Goal: Information Seeking & Learning: Understand process/instructions

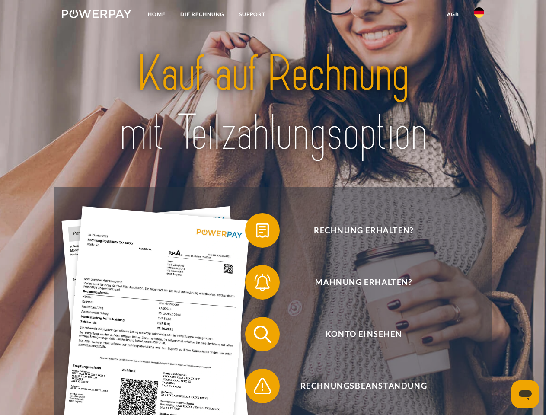
click at [96, 15] on img at bounding box center [97, 14] width 70 height 9
click at [479, 15] on img at bounding box center [478, 12] width 10 height 10
click at [452, 14] on link "agb" at bounding box center [452, 14] width 27 height 16
click at [256, 232] on span at bounding box center [249, 230] width 43 height 43
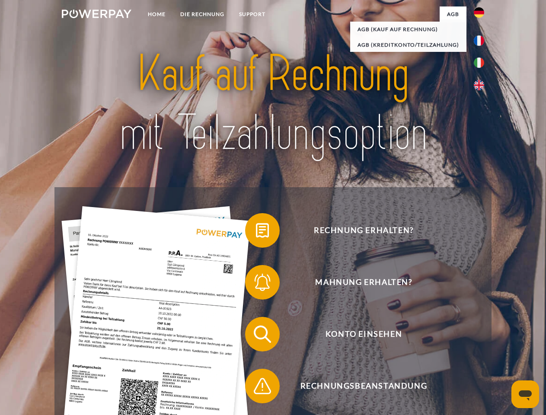
click at [256, 284] on div "Rechnung erhalten? Mahnung erhalten? Konto einsehen" at bounding box center [272, 360] width 436 height 346
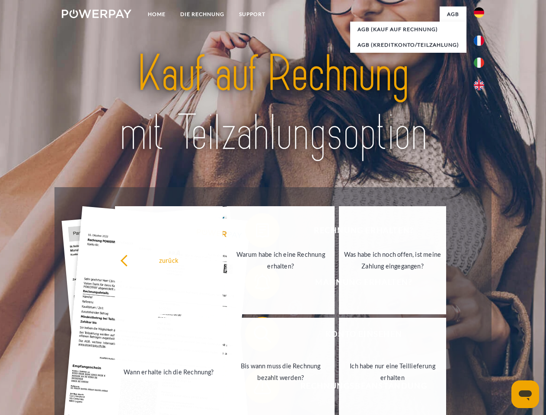
click at [256, 336] on link "Bis wann muss die Rechnung bezahlt werden?" at bounding box center [281, 371] width 108 height 108
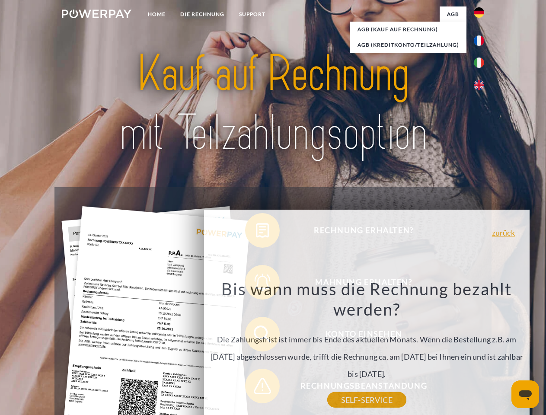
click at [256, 387] on div "Bis wann muss die Rechnung bezahlt werden? Die Zahlungsfrist ist immer bis Ende…" at bounding box center [366, 338] width 315 height 121
